Goal: Task Accomplishment & Management: Manage account settings

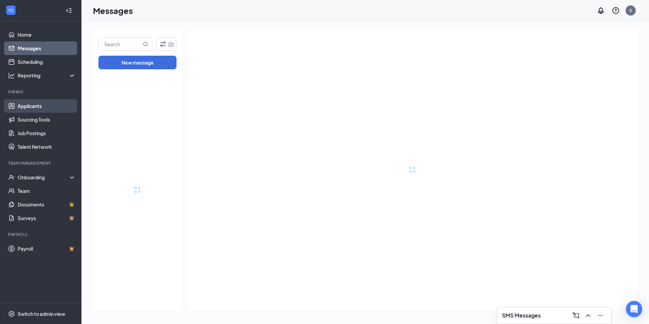
click at [20, 109] on link "Applicants" at bounding box center [47, 106] width 58 height 14
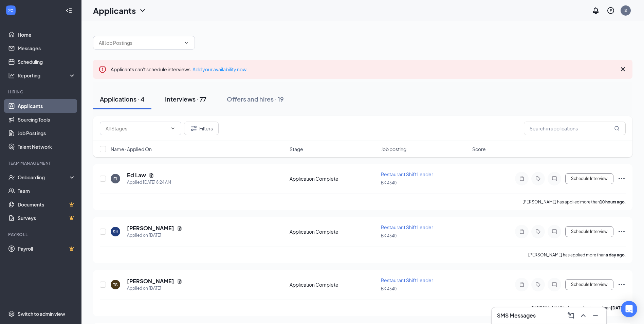
click at [179, 105] on button "Interviews · 77" at bounding box center [185, 99] width 55 height 20
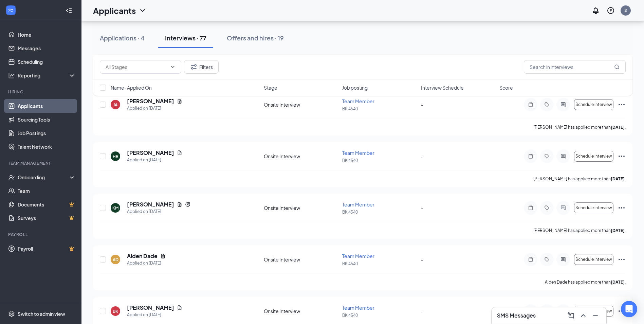
scroll to position [1019, 0]
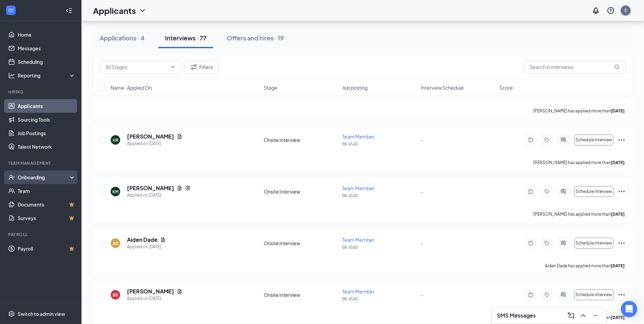
click at [41, 178] on div "Onboarding" at bounding box center [44, 177] width 52 height 7
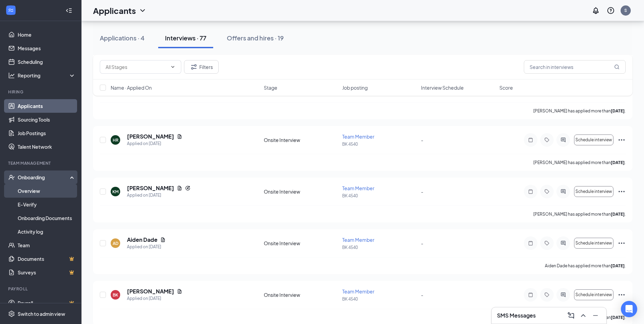
click at [25, 194] on link "Overview" at bounding box center [47, 191] width 58 height 14
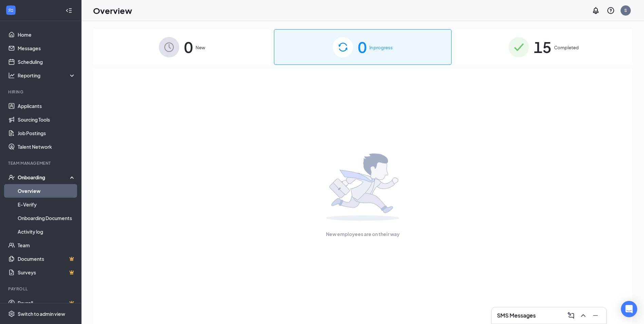
click at [551, 50] on span "15" at bounding box center [543, 46] width 18 height 23
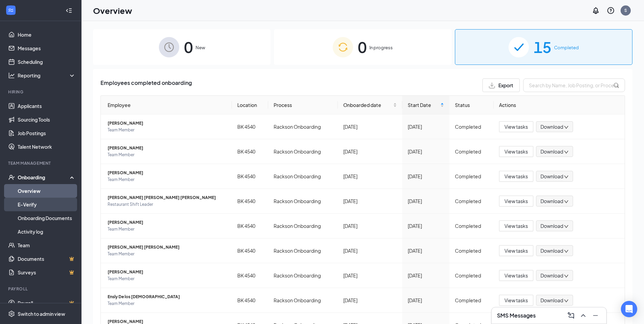
click at [18, 206] on link "E-Verify" at bounding box center [47, 205] width 58 height 14
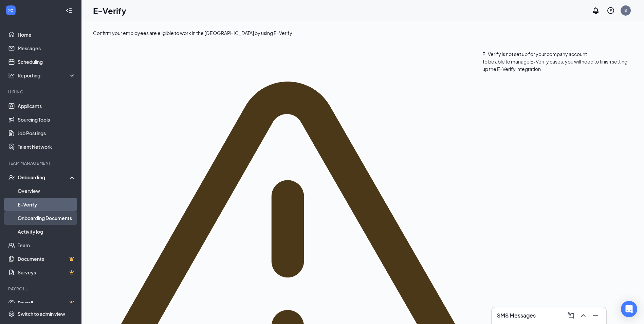
click at [20, 214] on link "Onboarding Documents" at bounding box center [47, 218] width 58 height 14
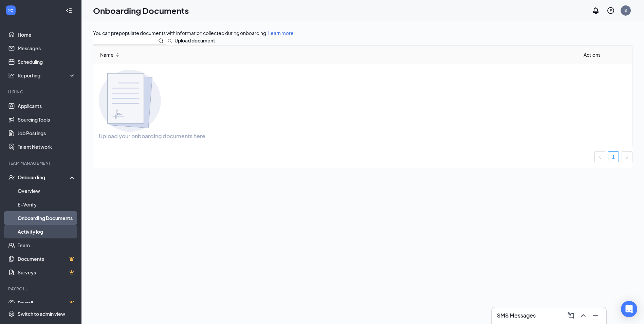
click at [39, 234] on link "Activity log" at bounding box center [47, 232] width 58 height 14
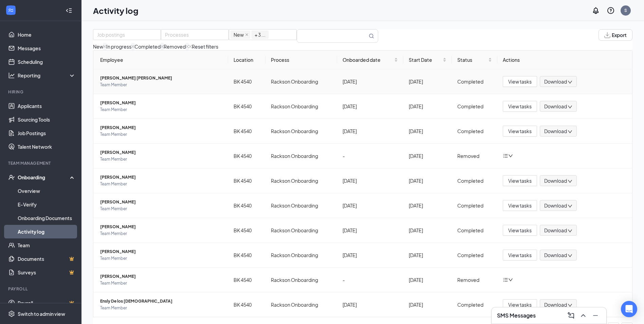
click at [359, 94] on td "[DATE]" at bounding box center [370, 81] width 67 height 25
click at [562, 87] on div "Download" at bounding box center [558, 81] width 37 height 11
click at [562, 85] on span "Download" at bounding box center [555, 81] width 23 height 7
click at [545, 85] on span "Download" at bounding box center [555, 81] width 23 height 7
click at [126, 88] on span "Team Member" at bounding box center [161, 85] width 123 height 7
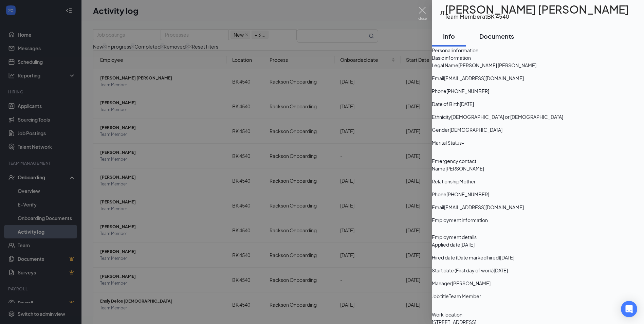
click at [509, 39] on div "Documents" at bounding box center [497, 36] width 35 height 8
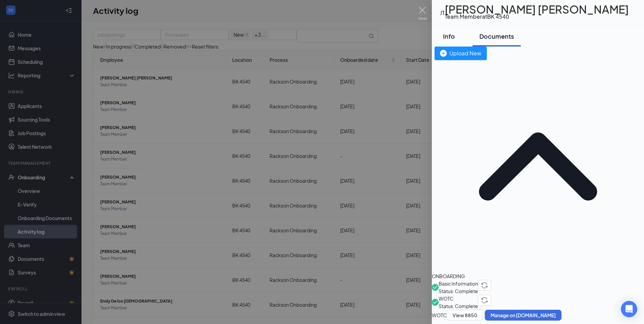
click at [459, 38] on div "Info" at bounding box center [449, 36] width 20 height 8
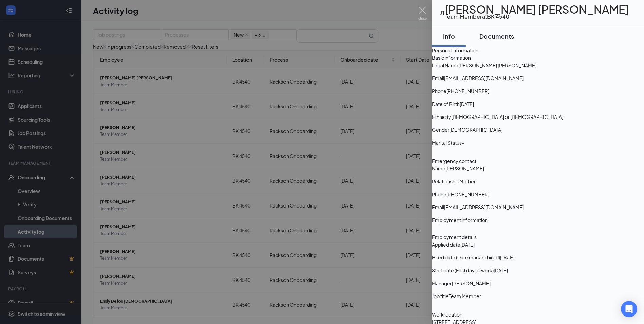
click at [509, 37] on div "Documents" at bounding box center [497, 36] width 35 height 8
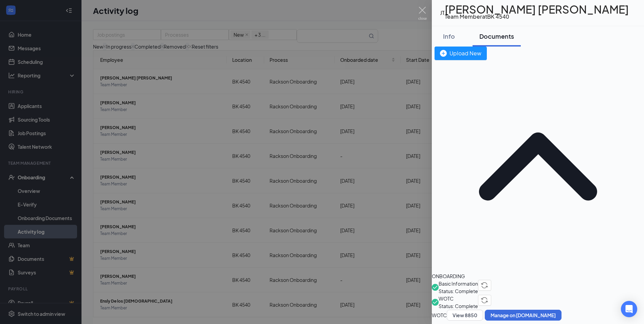
click at [478, 280] on span "Basic Information" at bounding box center [458, 283] width 39 height 7
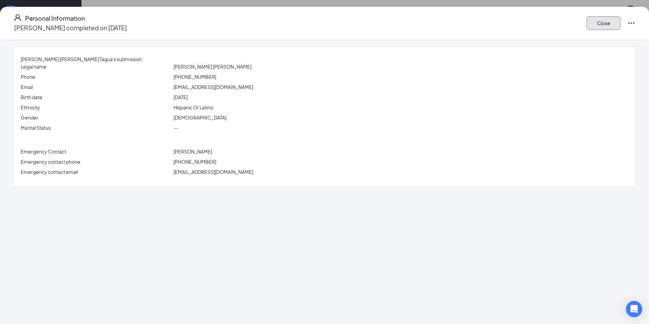
click at [587, 21] on button "Close" at bounding box center [604, 23] width 34 height 14
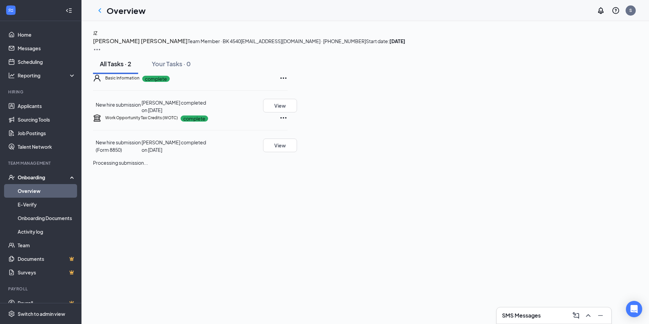
click at [242, 166] on div "Work Opportunity Tax Credits (WOTC) complete New hire submission (Form 8850) [P…" at bounding box center [190, 140] width 195 height 53
click at [136, 121] on h5 "Work Opportunity Tax Credits (WOTC)" at bounding box center [141, 118] width 73 height 6
click at [129, 153] on span "New hire submission (Form 8850)" at bounding box center [118, 146] width 45 height 14
click at [297, 152] on button "View" at bounding box center [280, 146] width 34 height 14
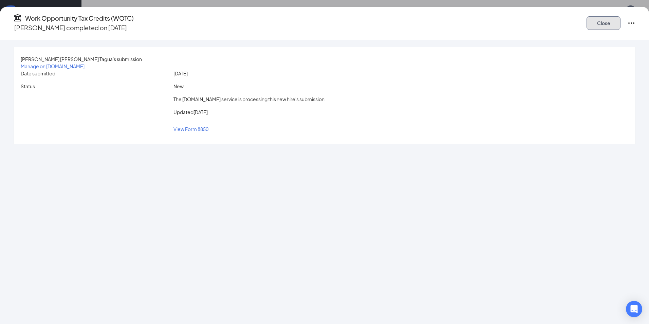
click at [587, 25] on button "Close" at bounding box center [604, 23] width 34 height 14
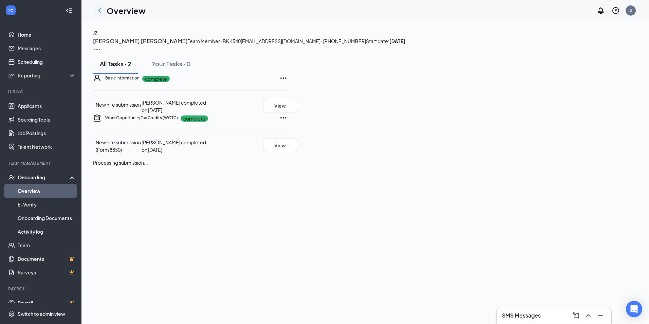
click at [102, 15] on div at bounding box center [100, 11] width 14 height 14
click at [156, 74] on div "All Tasks · 2 Your Tasks · 0" at bounding box center [365, 64] width 545 height 20
click at [166, 68] on div "Your Tasks · 0" at bounding box center [171, 63] width 39 height 8
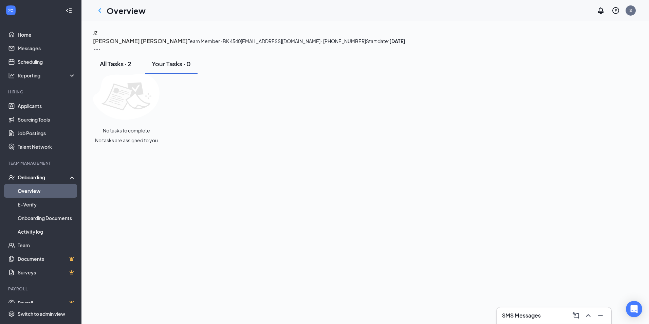
click at [118, 74] on button "All Tasks · 2" at bounding box center [115, 64] width 45 height 20
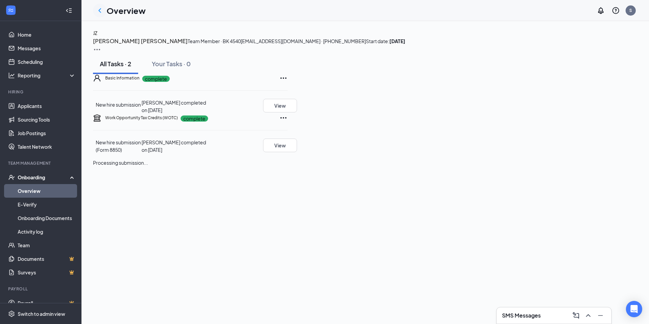
click at [95, 10] on div at bounding box center [100, 11] width 14 height 14
click at [103, 13] on icon "ChevronLeft" at bounding box center [100, 10] width 8 height 8
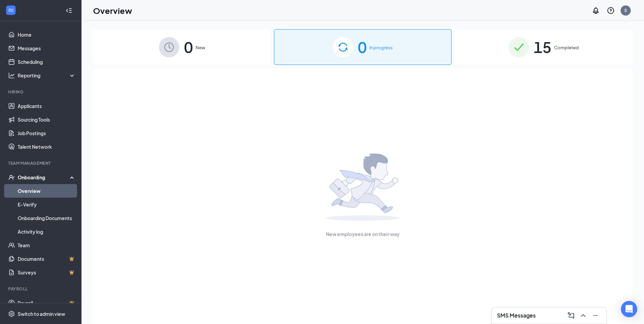
click at [537, 42] on span "15" at bounding box center [543, 46] width 18 height 23
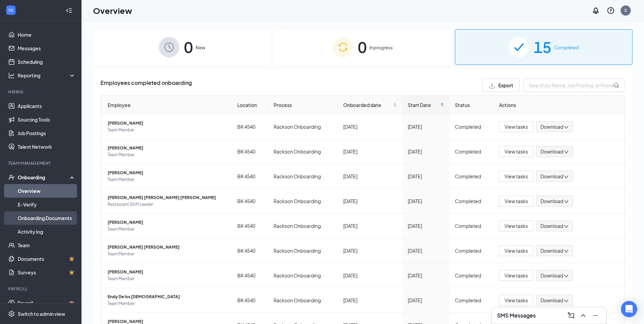
click at [26, 221] on link "Onboarding Documents" at bounding box center [47, 218] width 58 height 14
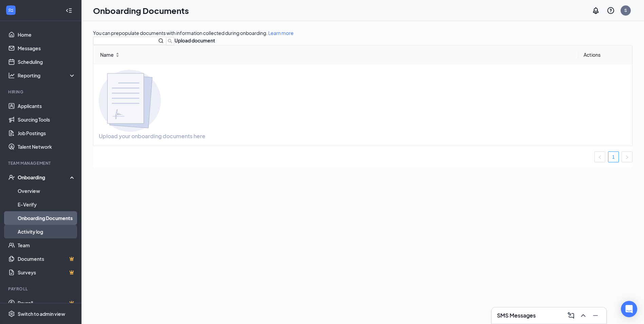
click at [18, 229] on link "Activity log" at bounding box center [47, 232] width 58 height 14
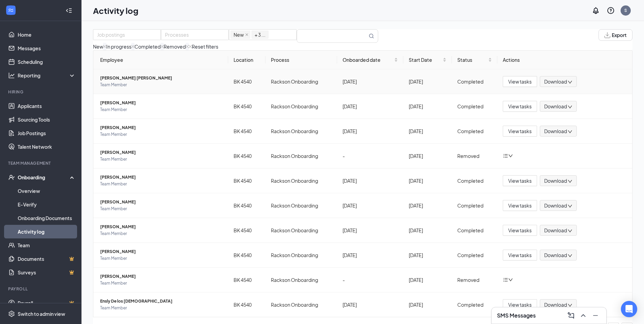
click at [253, 94] on td "BK 4540" at bounding box center [247, 81] width 38 height 25
click at [510, 85] on span "View tasks" at bounding box center [519, 81] width 23 height 7
